Goal: Task Accomplishment & Management: Use online tool/utility

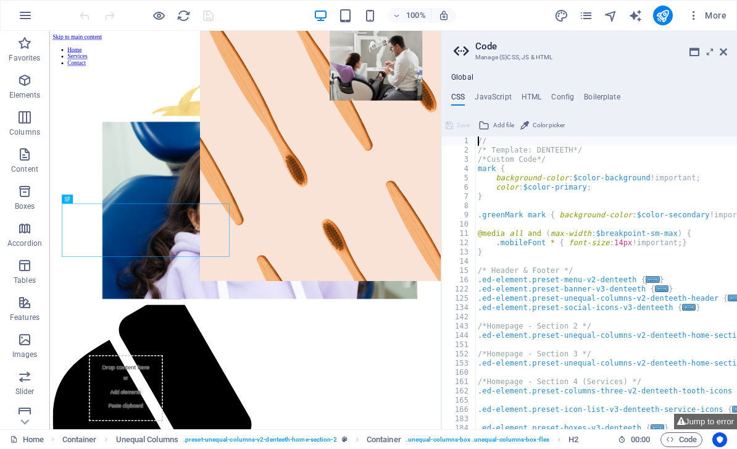
scroll to position [532, 0]
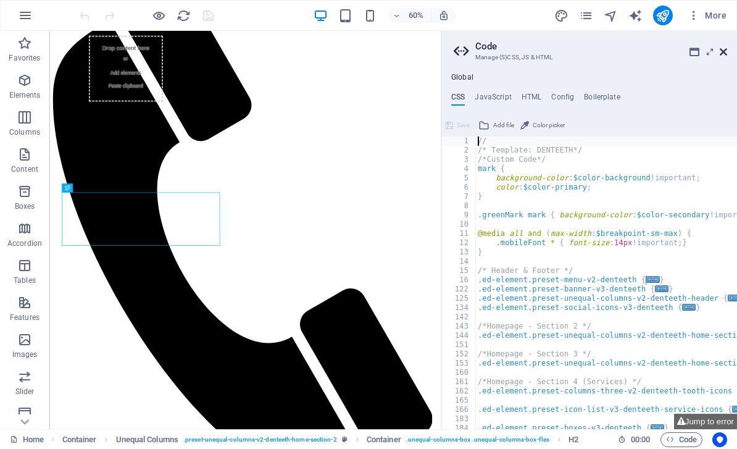
click at [724, 54] on icon at bounding box center [723, 52] width 7 height 10
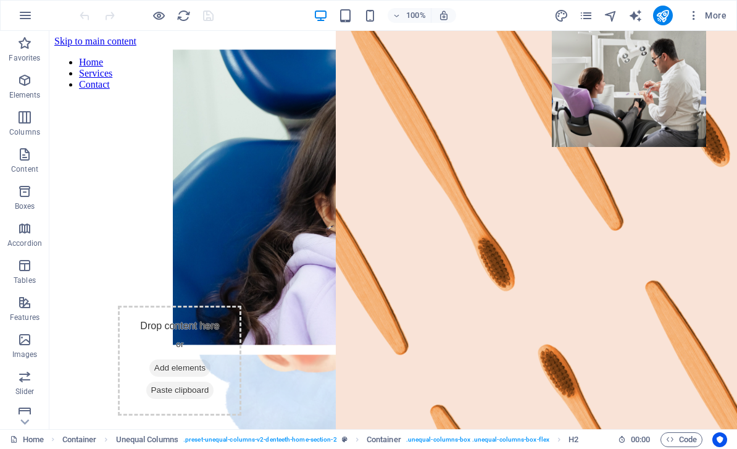
scroll to position [0, 0]
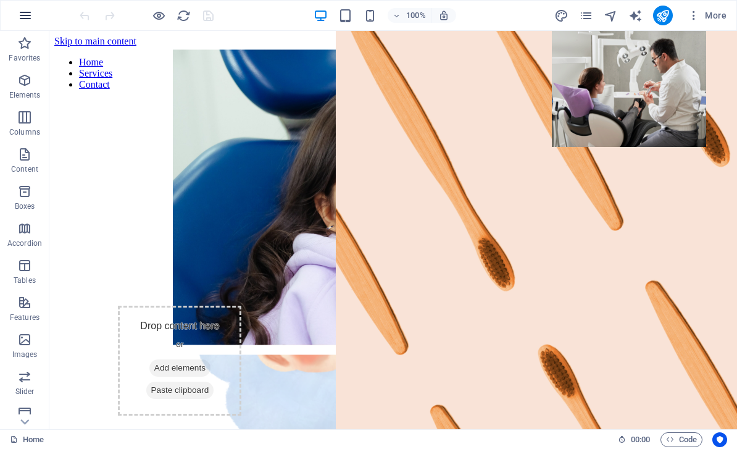
click at [30, 15] on icon "button" at bounding box center [25, 15] width 15 height 15
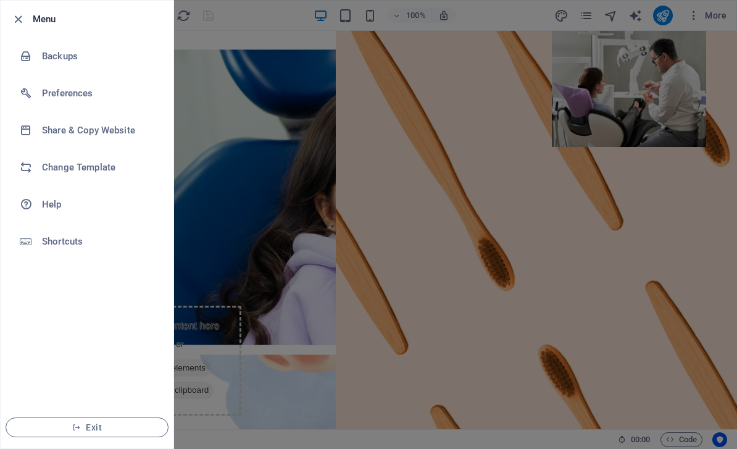
click at [194, 67] on div at bounding box center [368, 224] width 737 height 449
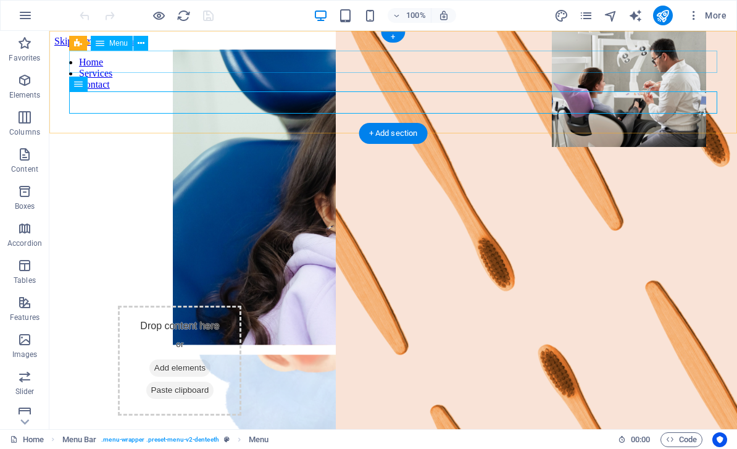
click at [160, 57] on nav "Home Services Contact" at bounding box center [393, 73] width 678 height 33
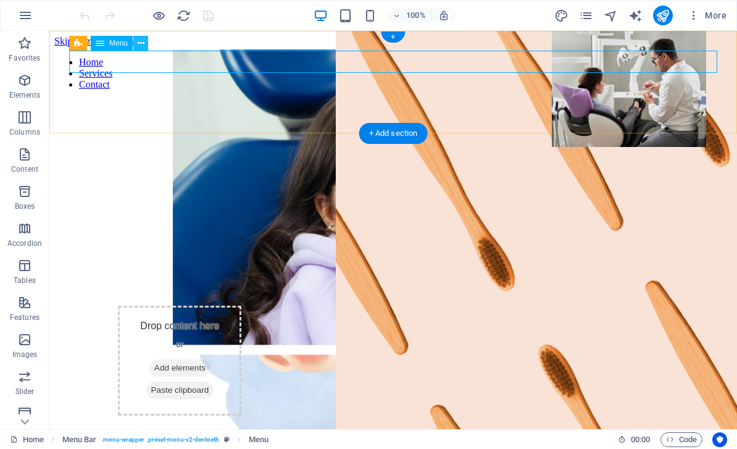
click at [147, 40] on button at bounding box center [140, 43] width 15 height 15
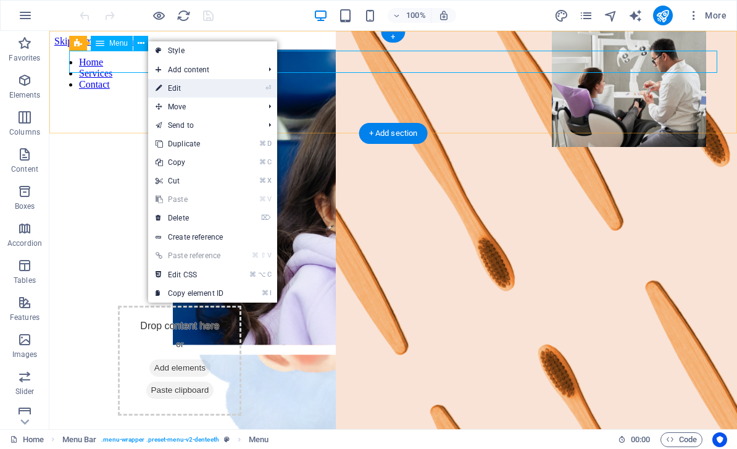
click at [243, 88] on li "⏎ Edit" at bounding box center [212, 88] width 129 height 19
click at [265, 93] on mark "⏎" at bounding box center [268, 88] width 6 height 19
select select
select select "2"
select select
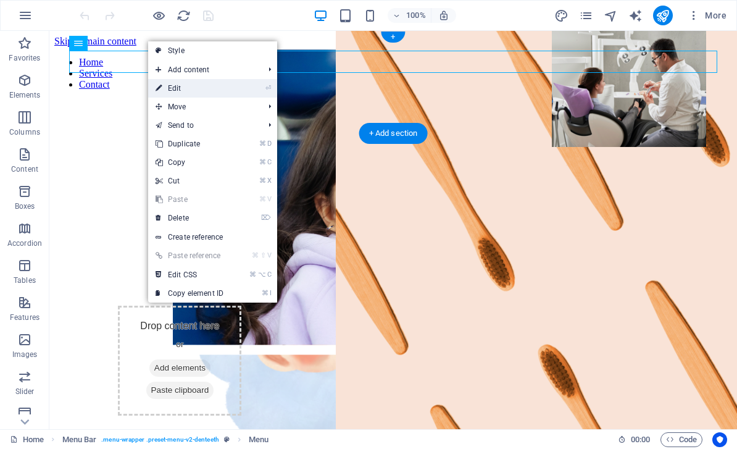
select select "3"
select select
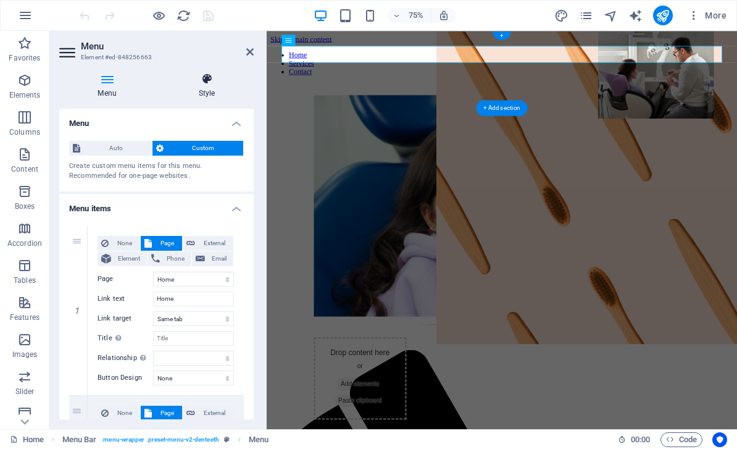
click at [218, 79] on icon at bounding box center [207, 79] width 94 height 12
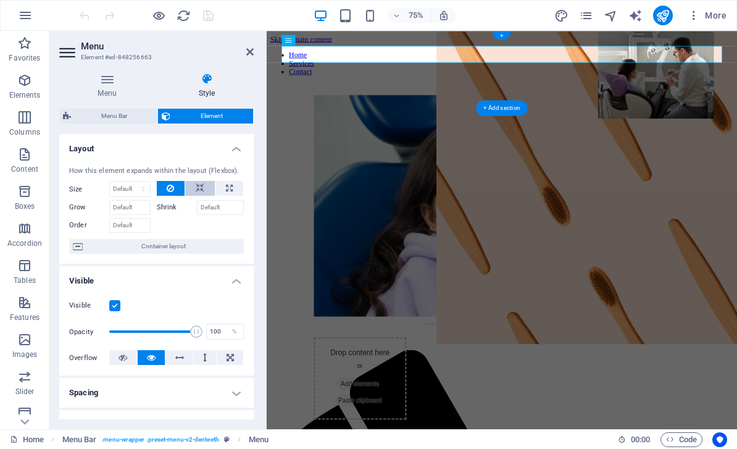
click at [209, 188] on button at bounding box center [200, 188] width 30 height 15
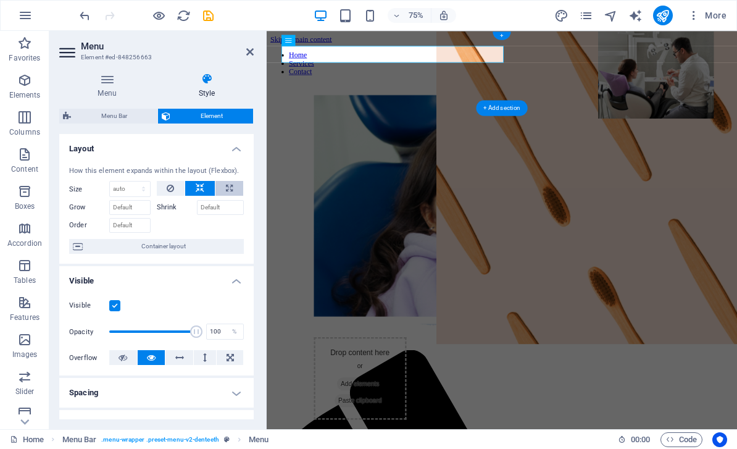
click at [242, 188] on button at bounding box center [229, 188] width 28 height 15
type input "100"
select select "%"
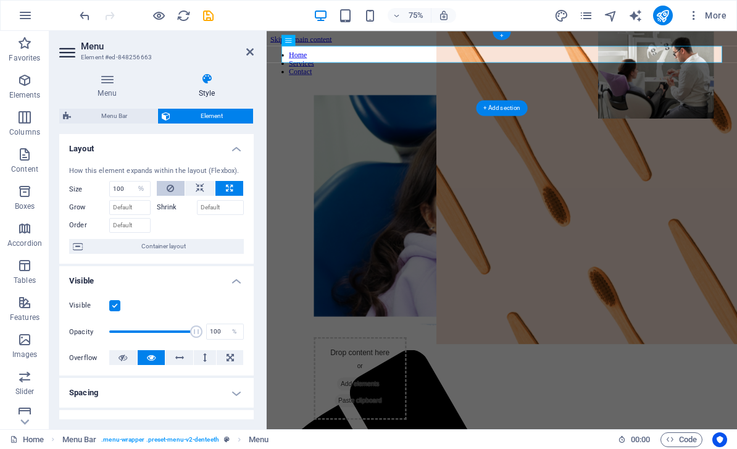
click at [172, 188] on icon at bounding box center [170, 188] width 7 height 15
select select "DISABLED_OPTION_VALUE"
click at [206, 193] on button at bounding box center [200, 188] width 30 height 15
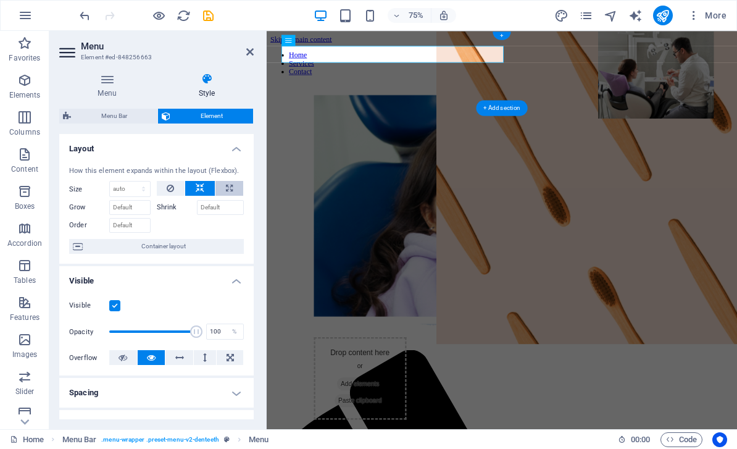
click at [235, 189] on button at bounding box center [229, 188] width 28 height 15
type input "100"
select select "%"
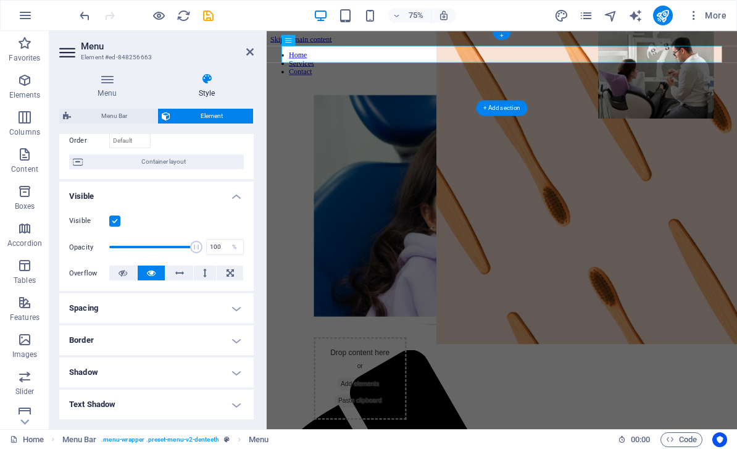
scroll to position [84, 0]
click at [216, 276] on button at bounding box center [205, 273] width 23 height 15
click at [180, 277] on icon at bounding box center [179, 273] width 9 height 15
click at [161, 279] on button at bounding box center [152, 273] width 28 height 15
click at [188, 307] on h4 "Spacing" at bounding box center [156, 309] width 194 height 30
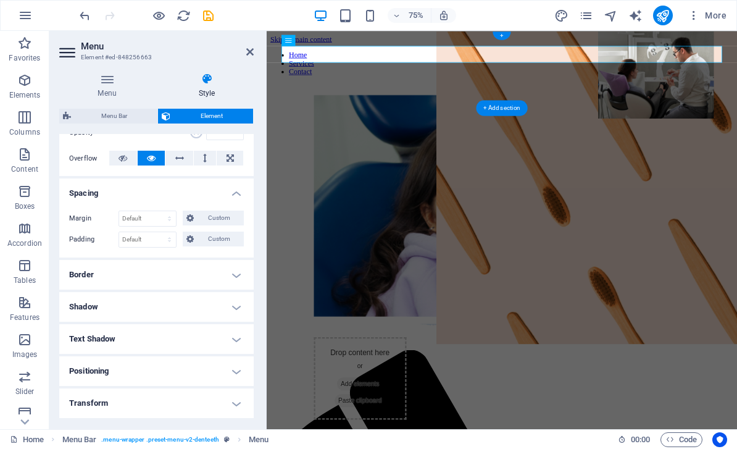
scroll to position [201, 0]
click at [201, 280] on h4 "Border" at bounding box center [156, 274] width 194 height 30
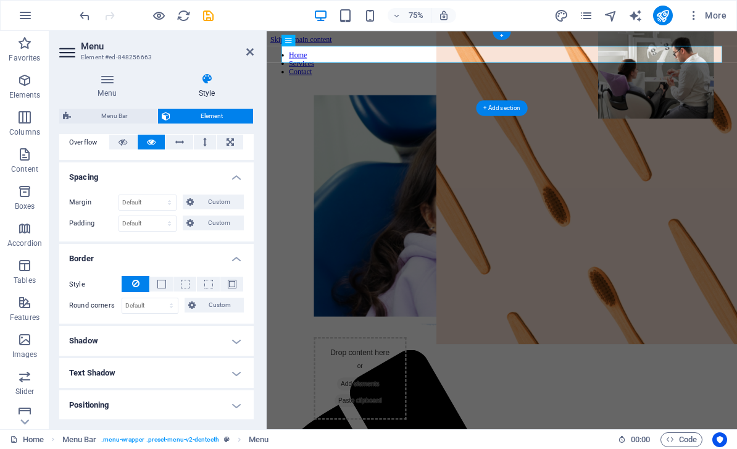
scroll to position [226, 0]
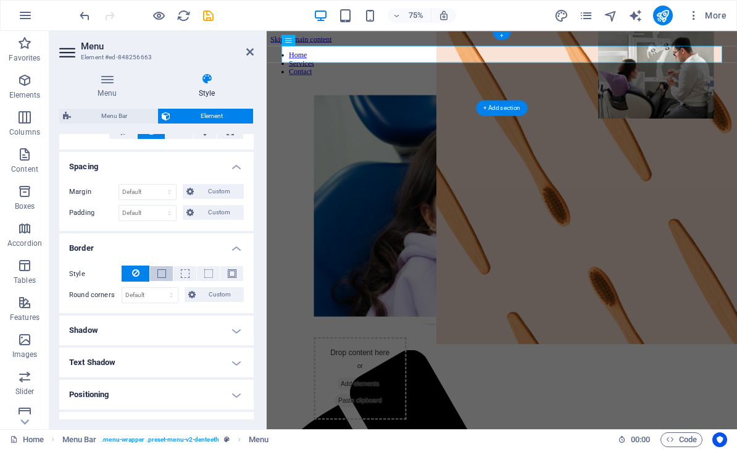
click at [167, 271] on button at bounding box center [161, 273] width 23 height 15
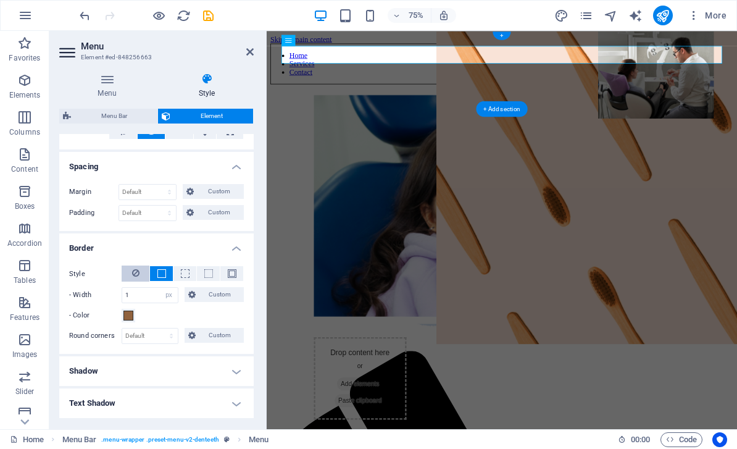
click at [147, 268] on button at bounding box center [136, 273] width 28 height 16
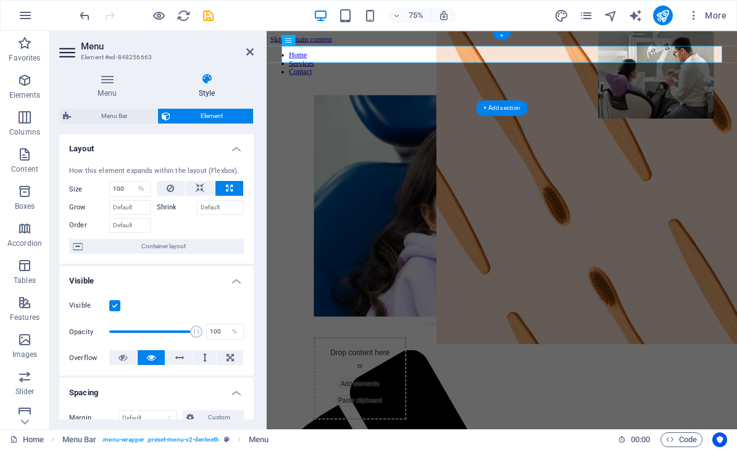
scroll to position [0, 0]
click at [120, 301] on label at bounding box center [114, 305] width 11 height 11
click at [0, 0] on input "Visible" at bounding box center [0, 0] width 0 height 0
click at [118, 303] on label at bounding box center [114, 305] width 11 height 11
click at [0, 0] on input "Visible" at bounding box center [0, 0] width 0 height 0
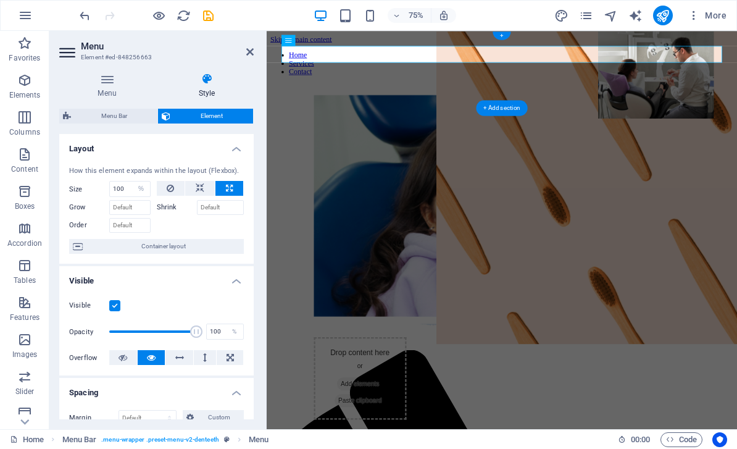
click at [235, 138] on h4 "Layout" at bounding box center [156, 145] width 194 height 22
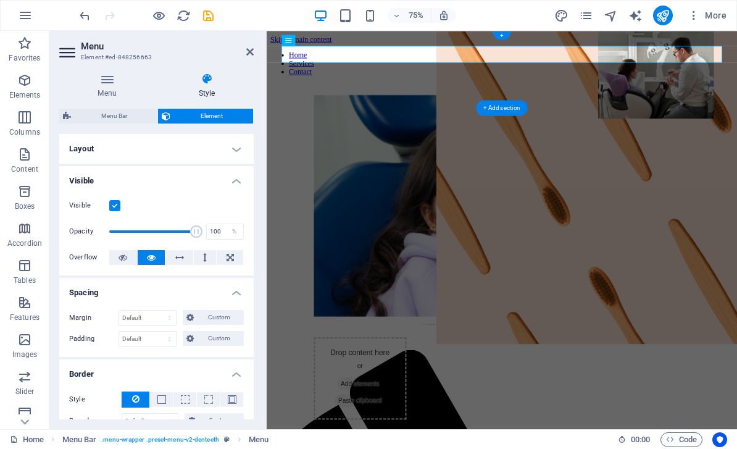
click at [237, 147] on h4 "Layout" at bounding box center [156, 149] width 194 height 30
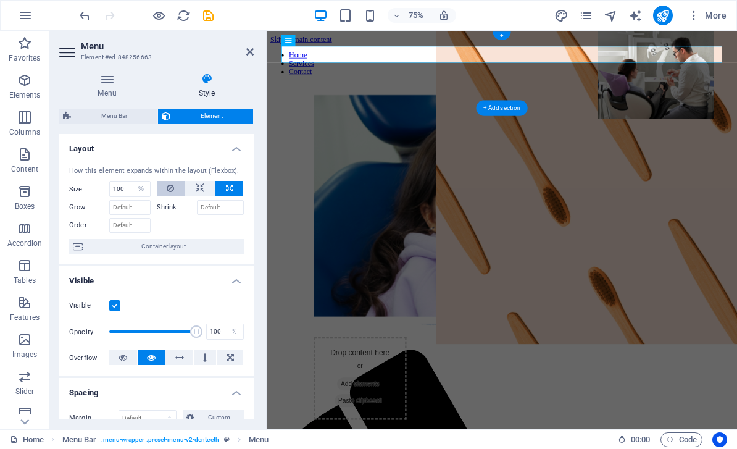
click at [178, 182] on button at bounding box center [171, 188] width 28 height 15
select select "DISABLED_OPTION_VALUE"
click at [228, 207] on input "Shrink" at bounding box center [221, 207] width 48 height 15
click at [132, 119] on span "Menu Bar" at bounding box center [114, 116] width 79 height 15
select select "rem"
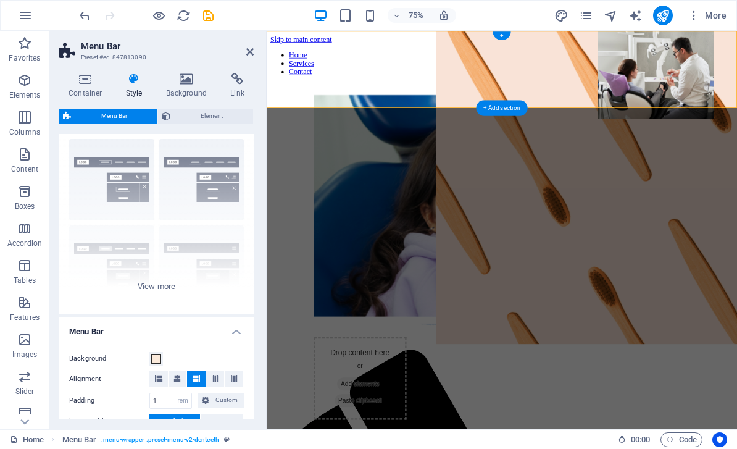
scroll to position [30, 0]
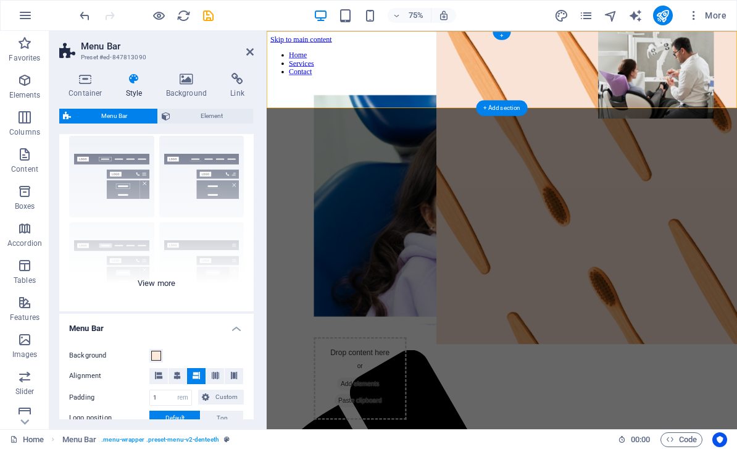
click at [173, 281] on div "Border Centered Default Fixed Loki Trigger Wide XXL" at bounding box center [156, 218] width 194 height 185
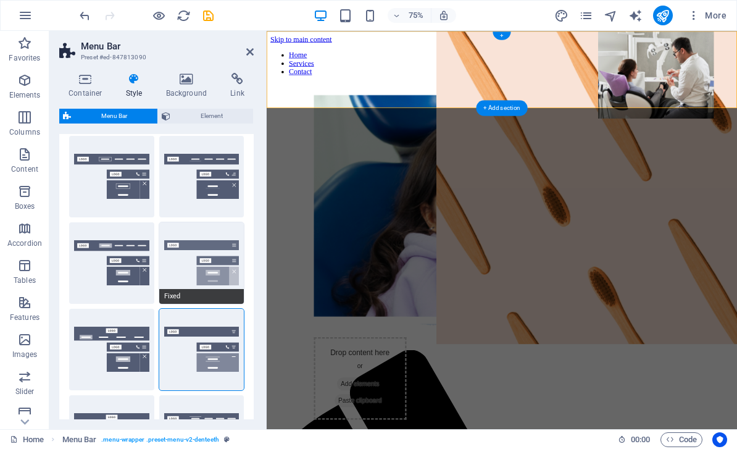
click at [227, 238] on button "Fixed" at bounding box center [201, 262] width 85 height 81
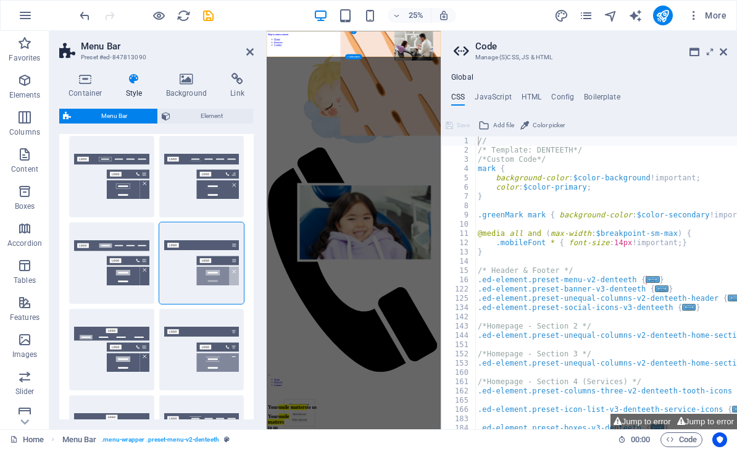
click at [734, 48] on aside "Code Manage (S)CSS, JS & HTML Global CSS JavaScript HTML Config Boilerplate // …" at bounding box center [589, 230] width 296 height 398
click at [733, 49] on aside "Code Manage (S)CSS, JS & HTML Global CSS JavaScript HTML Config Boilerplate // …" at bounding box center [589, 230] width 296 height 398
click at [721, 54] on icon at bounding box center [723, 52] width 7 height 10
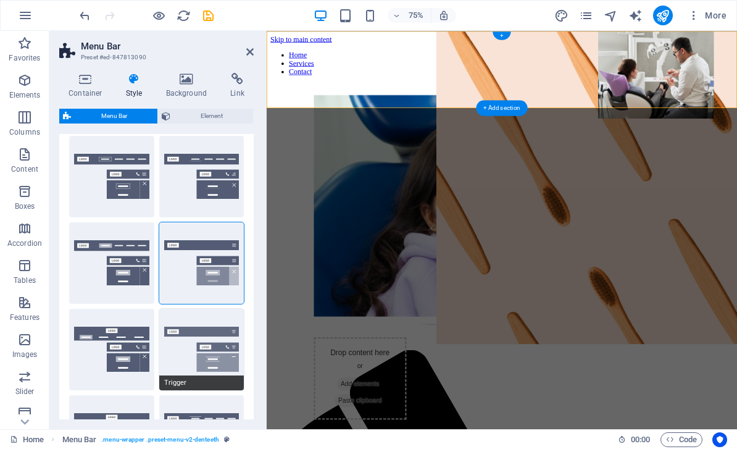
click at [216, 336] on button "Trigger" at bounding box center [201, 349] width 85 height 81
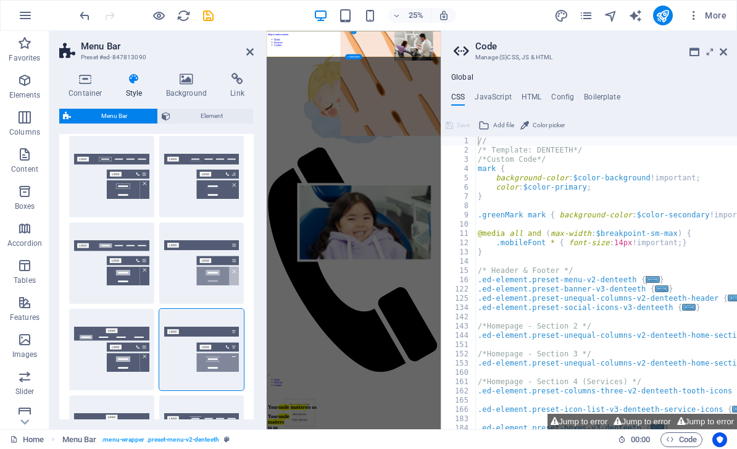
click at [731, 46] on aside "Code Manage (S)CSS, JS & HTML Global CSS JavaScript HTML Config Boilerplate // …" at bounding box center [589, 230] width 296 height 398
click at [122, 379] on span "Loki" at bounding box center [111, 382] width 85 height 15
type input "0"
select select "DISABLED_OPTION_VALUE"
type input "2"
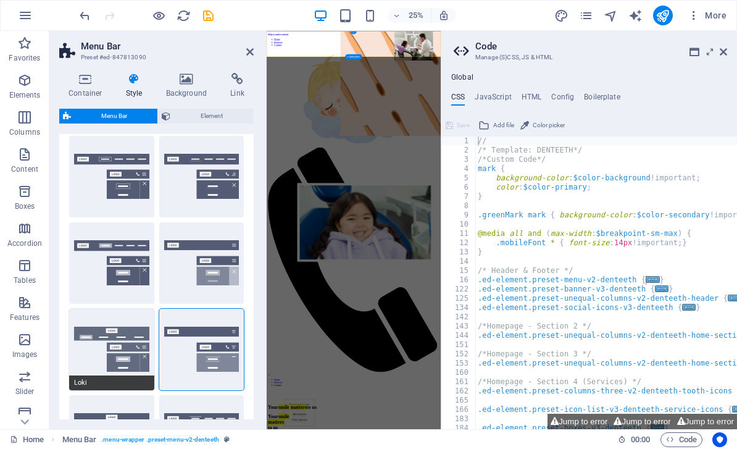
type input "1"
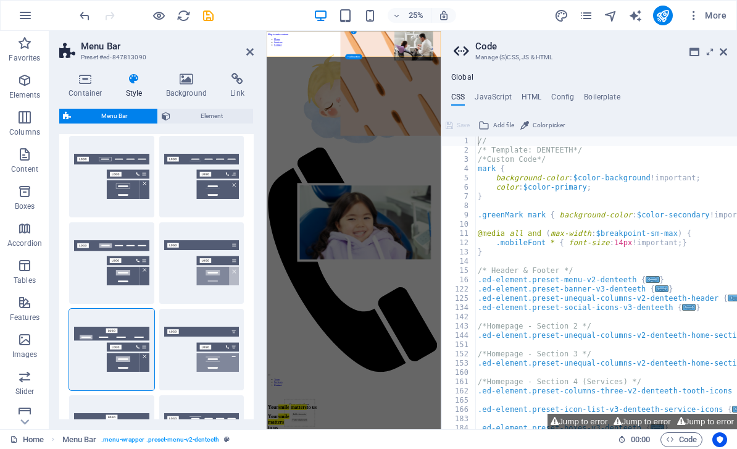
click at [122, 390] on div "Border Centered Default Fixed Loki Trigger Wide XXL" at bounding box center [156, 306] width 194 height 360
click at [209, 257] on button "Fixed" at bounding box center [201, 262] width 85 height 81
type input "1"
select select "rem"
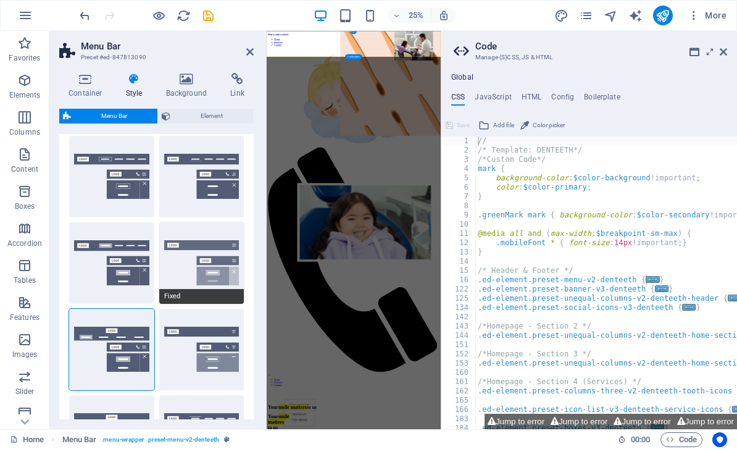
type input "1"
type input "0"
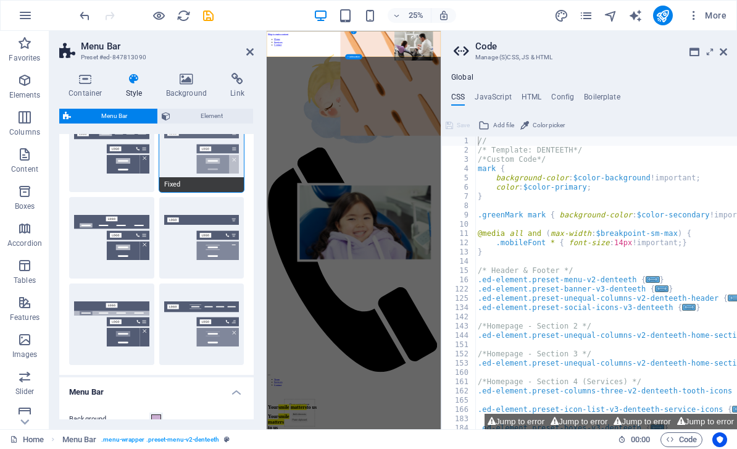
scroll to position [156, 0]
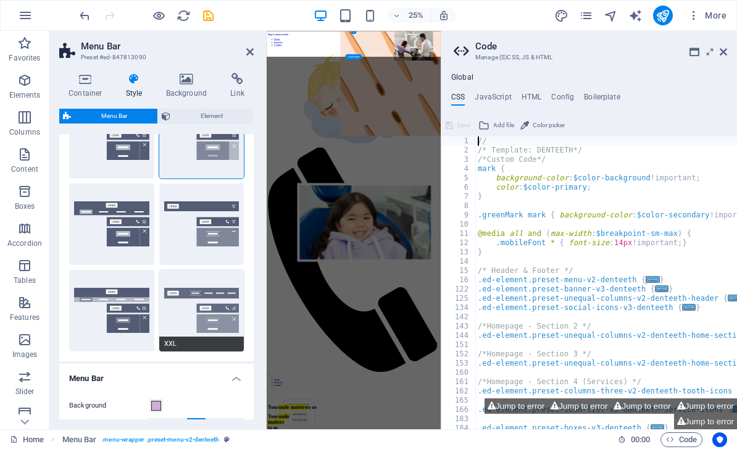
click at [212, 305] on button "XXL" at bounding box center [201, 310] width 85 height 81
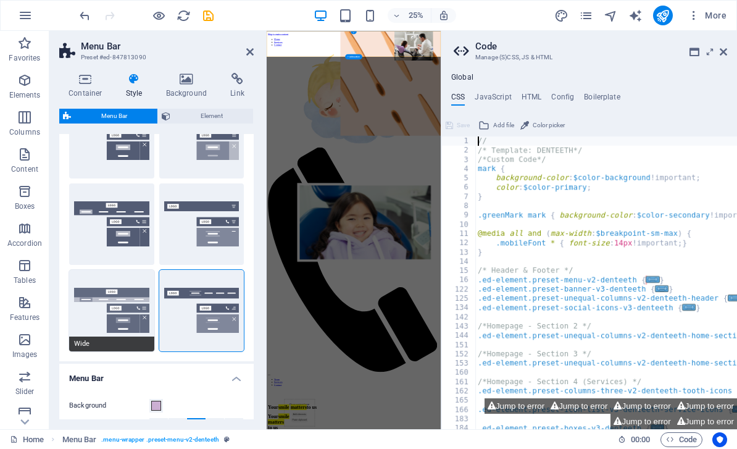
click at [127, 334] on button "Wide" at bounding box center [111, 310] width 85 height 81
type input "0"
type input "2"
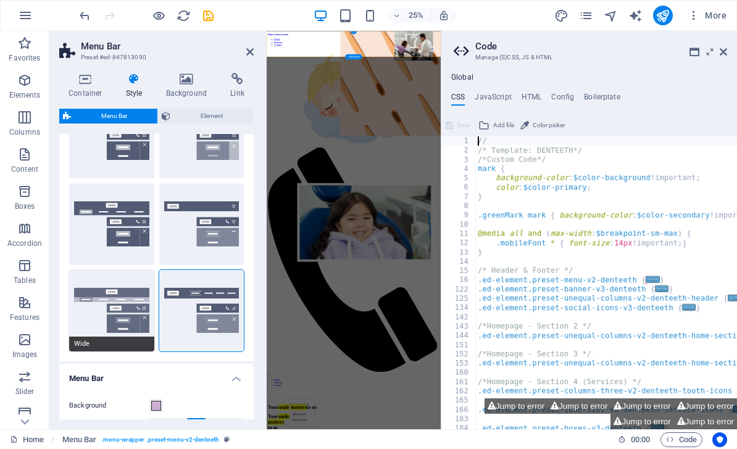
type input "2"
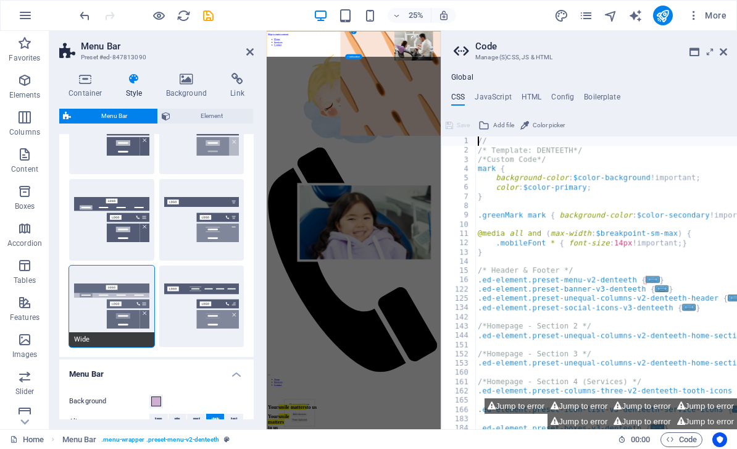
scroll to position [158, 0]
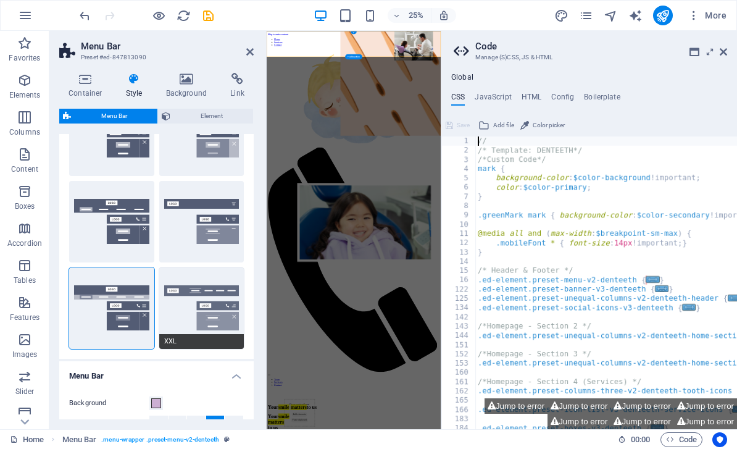
click at [206, 313] on button "XXL" at bounding box center [201, 307] width 85 height 81
type input "1"
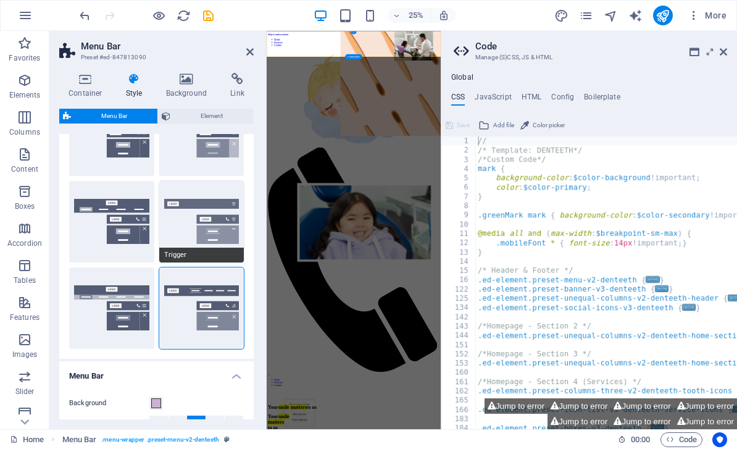
click at [241, 186] on button "Trigger" at bounding box center [201, 221] width 85 height 81
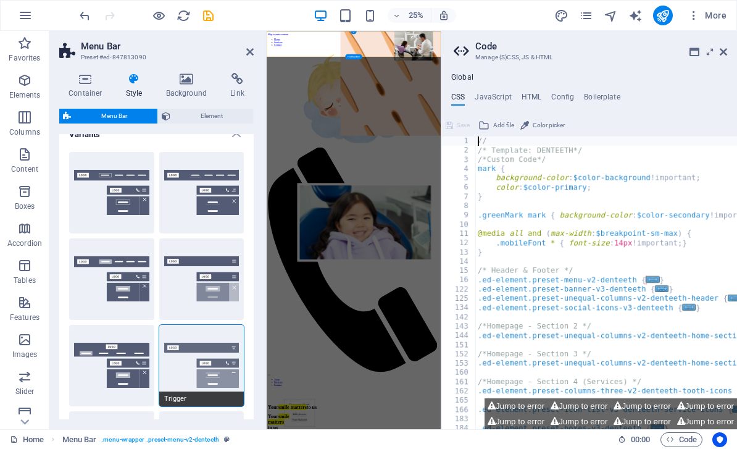
scroll to position [12, 0]
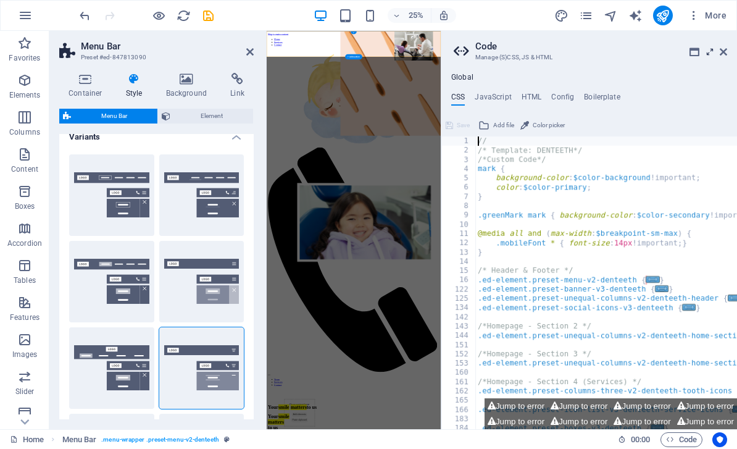
click at [710, 50] on icon at bounding box center [710, 52] width 0 height 10
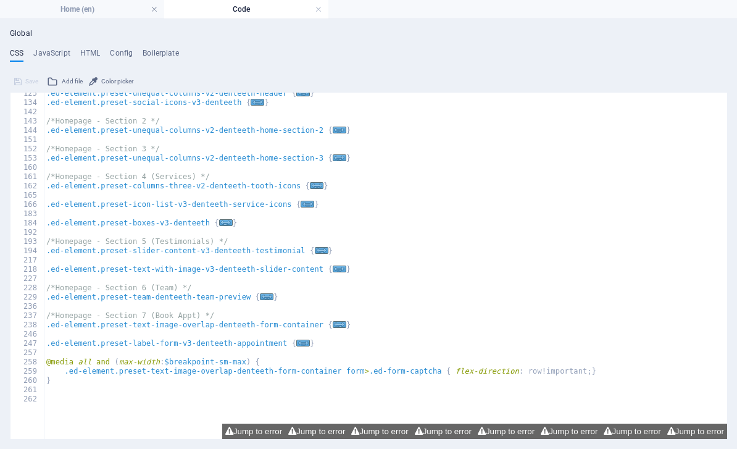
scroll to position [161, 0]
click at [309, 5] on h4 "Code" at bounding box center [246, 9] width 164 height 14
click at [320, 6] on link at bounding box center [318, 10] width 7 height 12
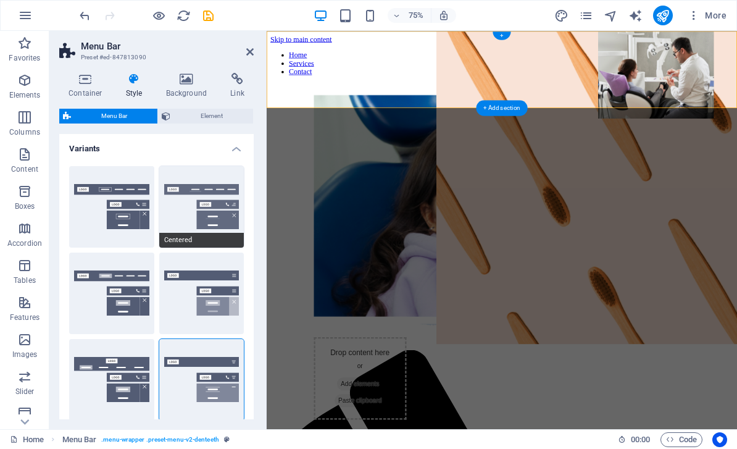
click at [209, 199] on button "Centered" at bounding box center [201, 206] width 85 height 81
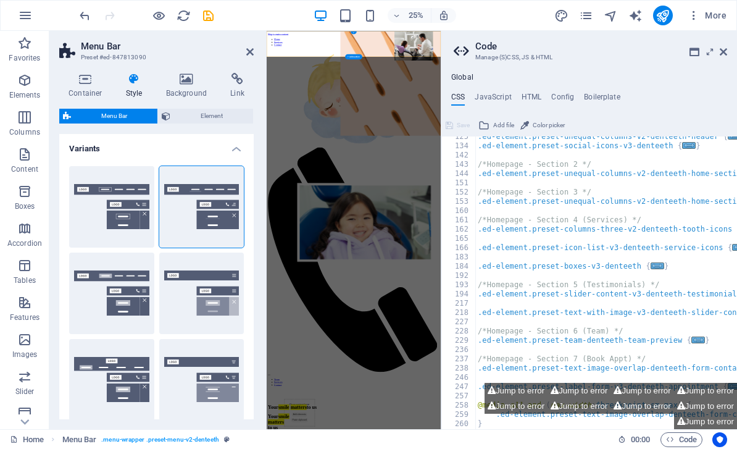
click at [731, 39] on aside "Code Manage (S)CSS, JS & HTML Global CSS JavaScript HTML Config Boilerplate // …" at bounding box center [589, 230] width 296 height 398
click at [734, 51] on aside "Code Manage (S)CSS, JS & HTML Global CSS JavaScript HTML Config Boilerplate // …" at bounding box center [589, 230] width 296 height 398
click at [731, 43] on aside "Code Manage (S)CSS, JS & HTML Global CSS JavaScript HTML Config Boilerplate // …" at bounding box center [589, 230] width 296 height 398
click at [730, 43] on aside "Code Manage (S)CSS, JS & HTML Global CSS JavaScript HTML Config Boilerplate // …" at bounding box center [589, 230] width 296 height 398
click at [726, 55] on icon at bounding box center [723, 52] width 7 height 10
